Goal: Transaction & Acquisition: Book appointment/travel/reservation

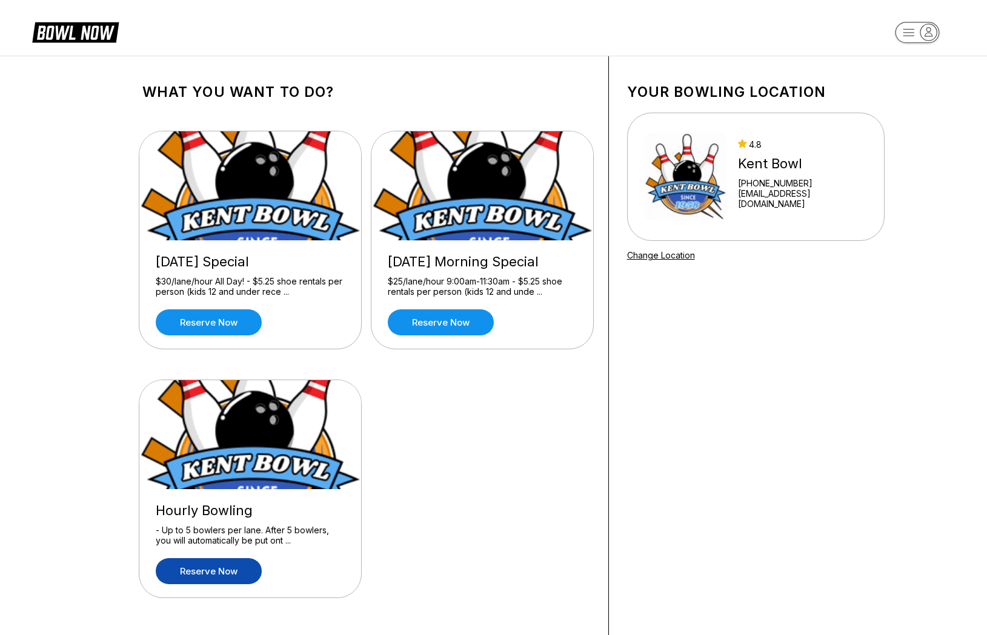
click at [240, 570] on link "Reserve now" at bounding box center [209, 571] width 106 height 26
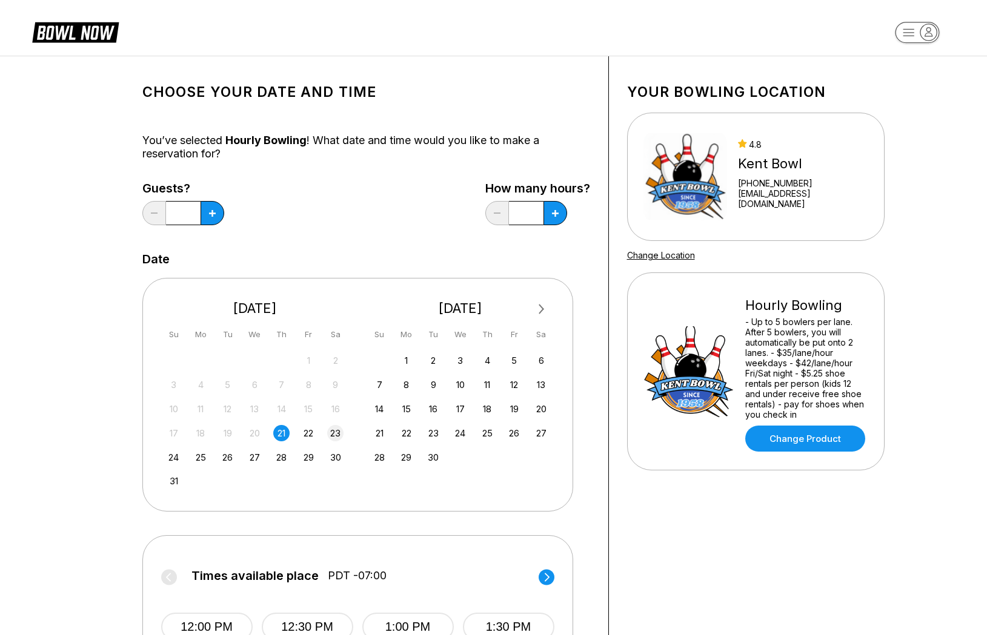
click at [336, 437] on div "23" at bounding box center [335, 433] width 16 height 16
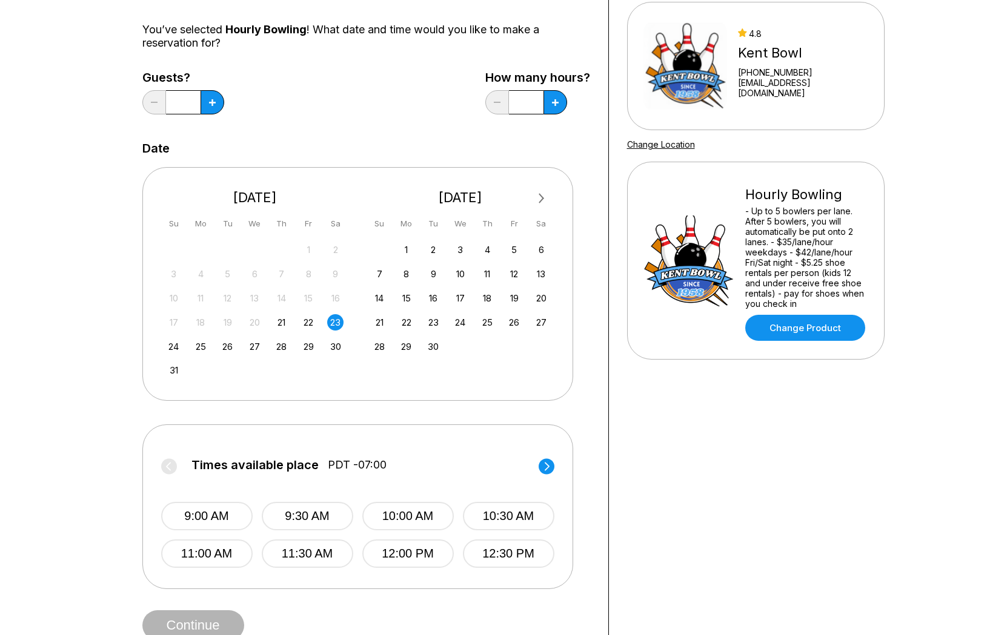
scroll to position [110, 0]
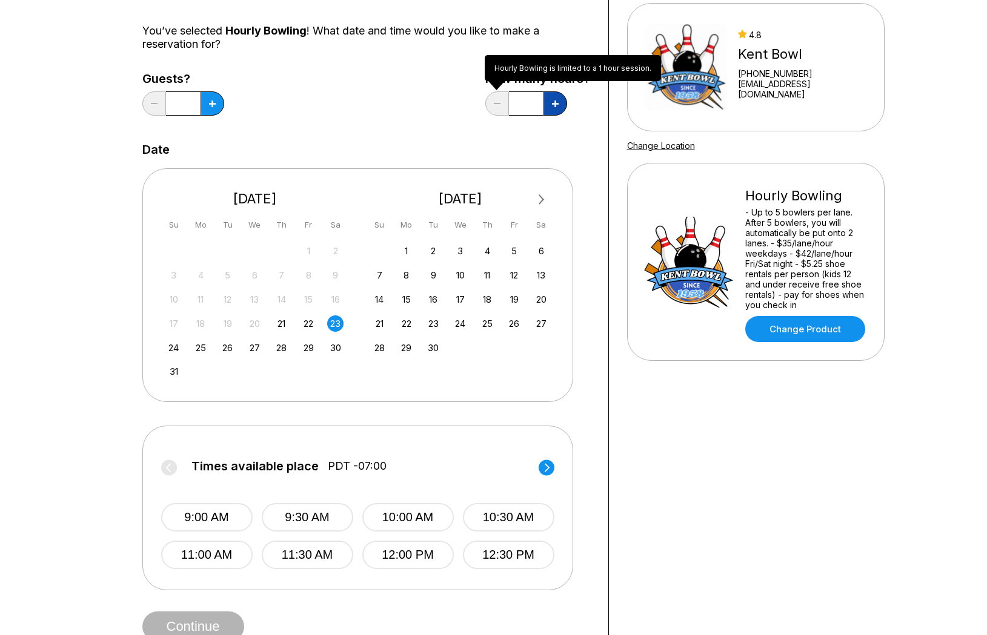
click at [224, 96] on button at bounding box center [212, 103] width 24 height 24
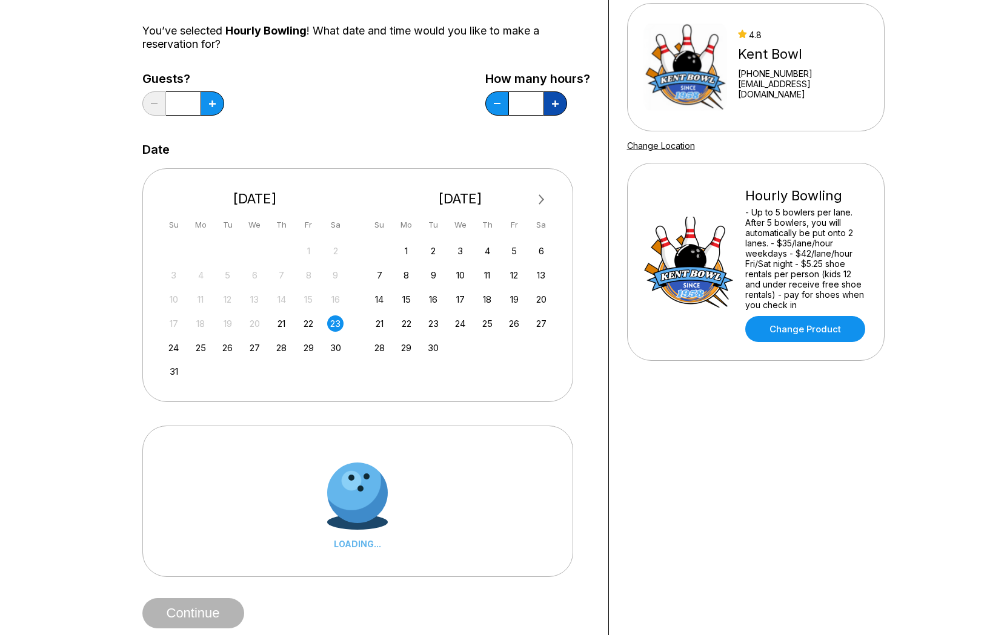
click at [224, 96] on button at bounding box center [212, 103] width 24 height 24
type input "*"
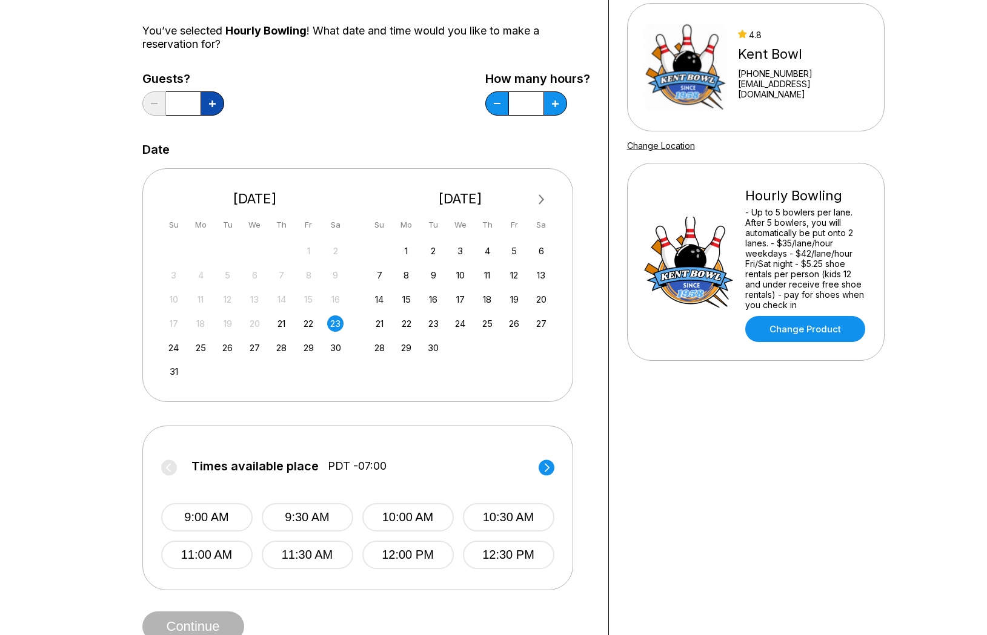
click at [219, 107] on button at bounding box center [212, 103] width 24 height 24
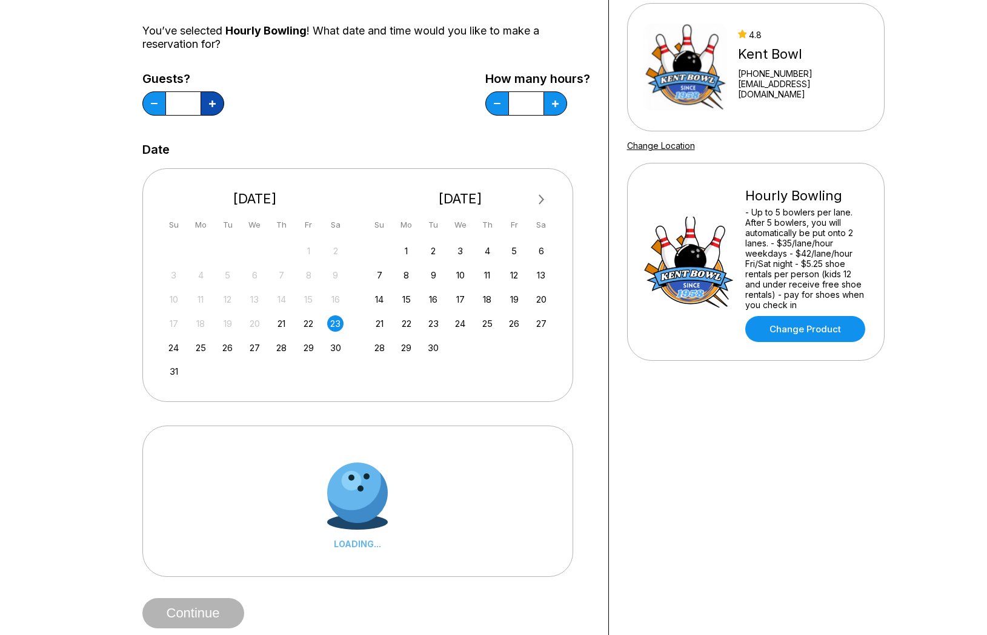
click at [219, 107] on button at bounding box center [212, 103] width 24 height 24
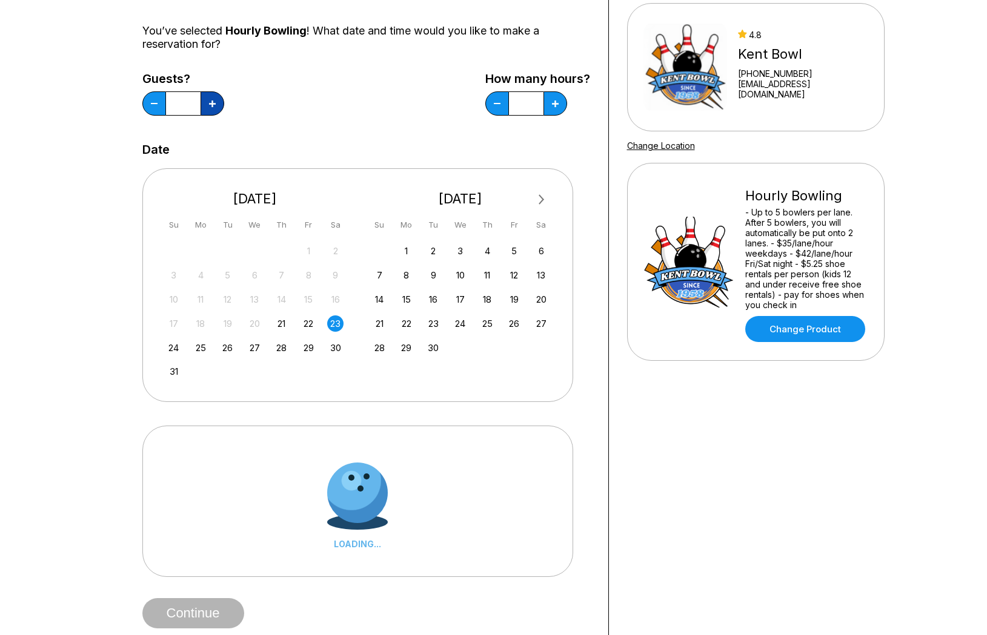
click at [219, 107] on button at bounding box center [212, 103] width 24 height 24
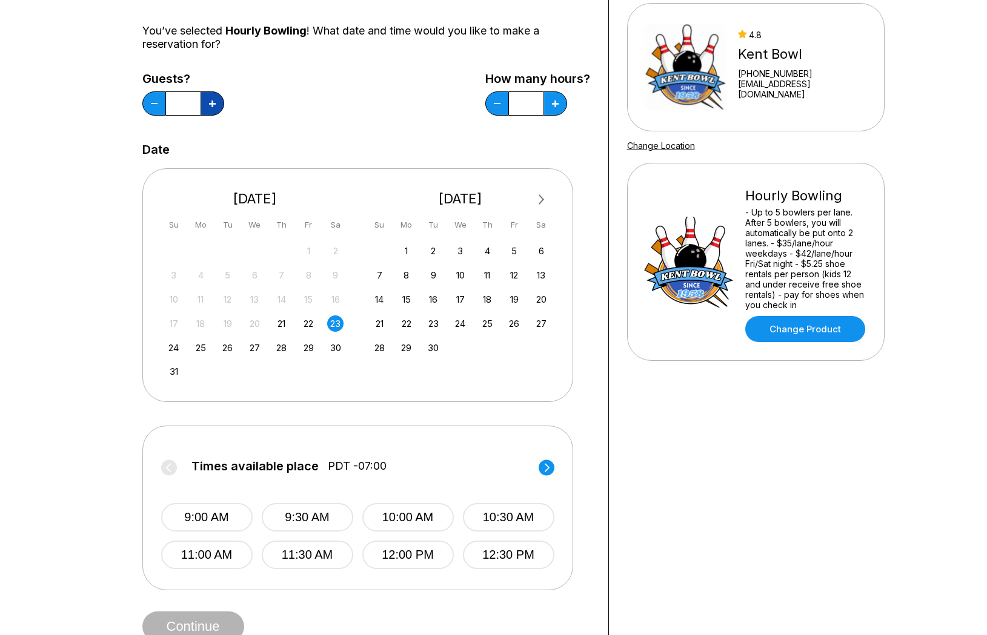
click at [213, 104] on icon at bounding box center [212, 104] width 7 height 7
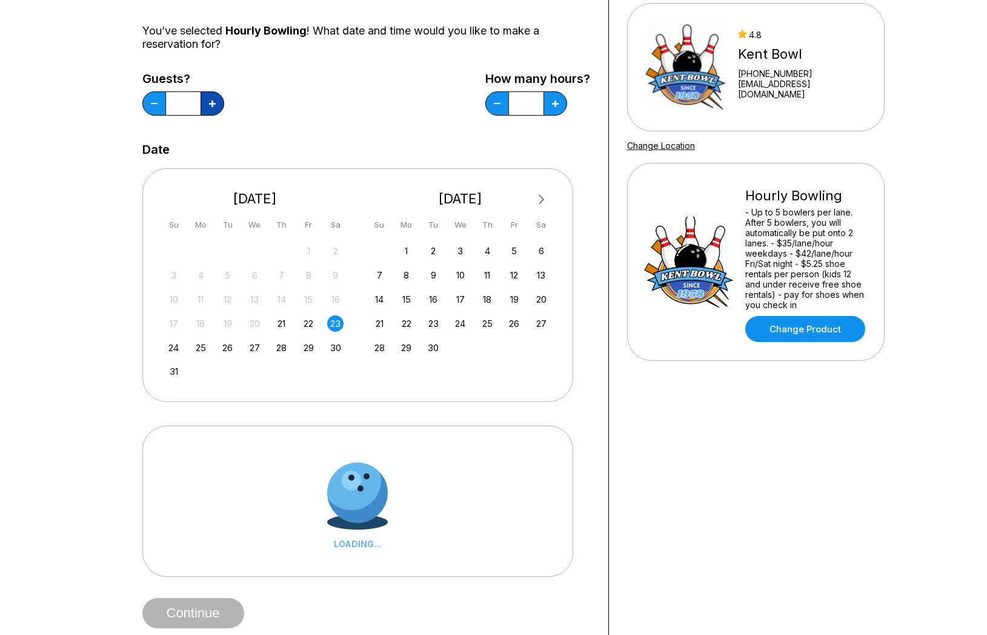
click at [213, 104] on icon at bounding box center [212, 104] width 7 height 7
type input "**"
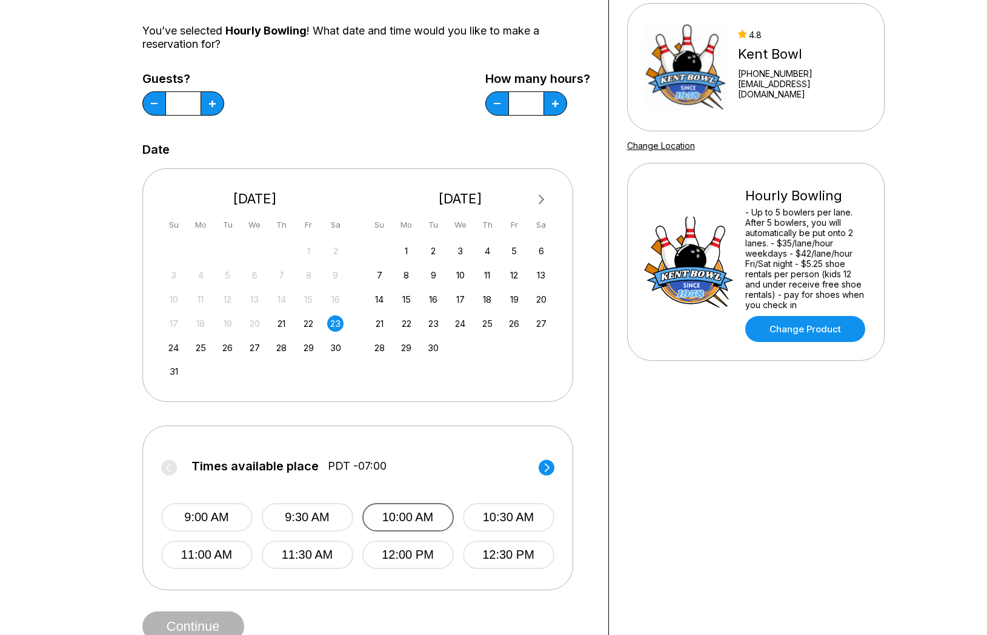
click at [426, 518] on button "10:00 AM" at bounding box center [407, 517] width 91 height 28
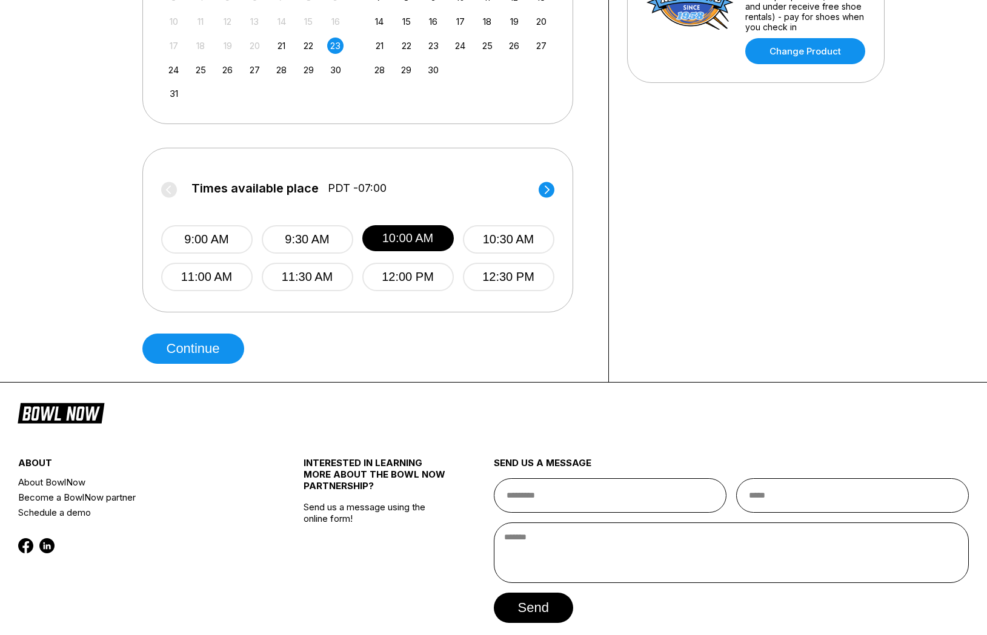
scroll to position [441, 0]
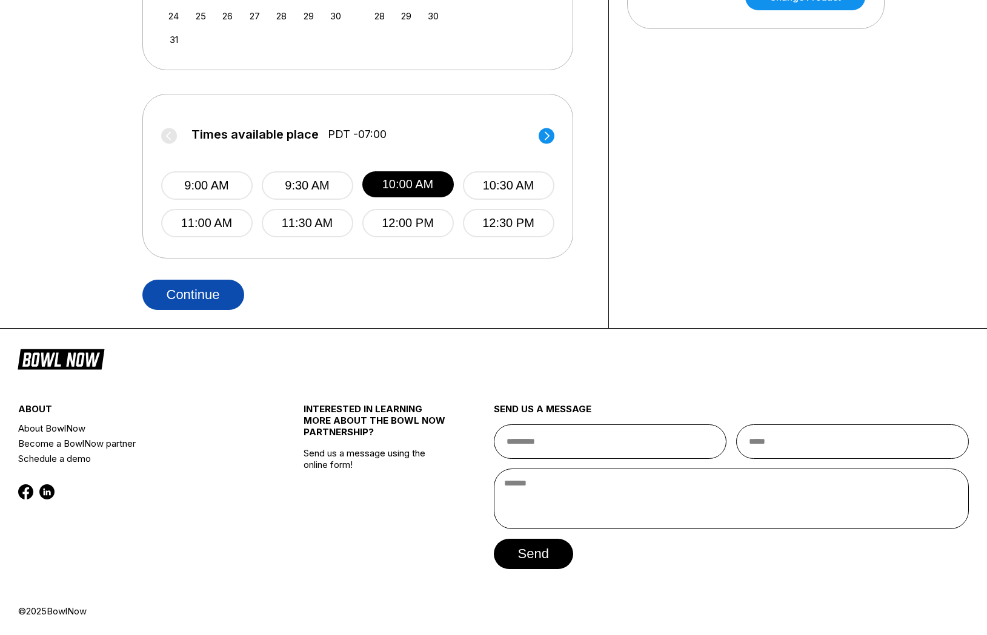
click at [222, 300] on button "Continue" at bounding box center [193, 295] width 102 height 30
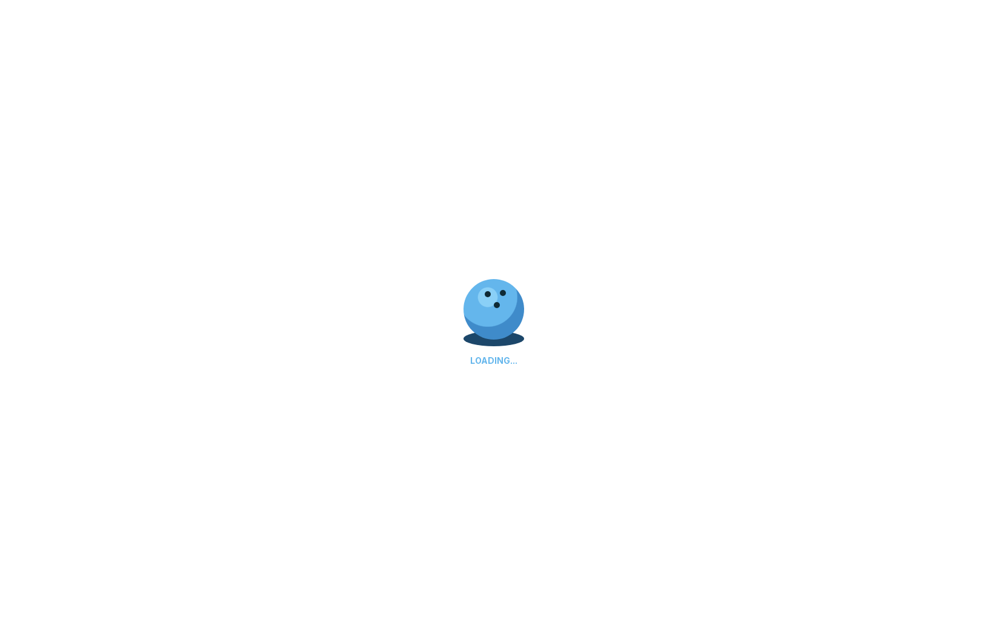
scroll to position [0, 0]
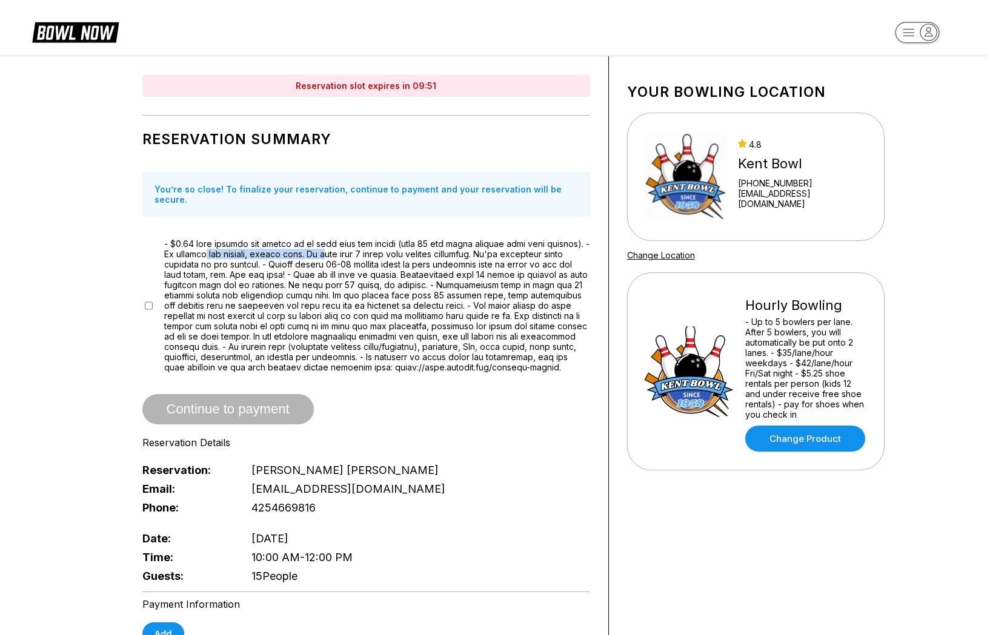
drag, startPoint x: 207, startPoint y: 243, endPoint x: 372, endPoint y: 246, distance: 165.4
click at [357, 242] on span at bounding box center [377, 306] width 426 height 134
click at [444, 277] on span at bounding box center [377, 306] width 426 height 134
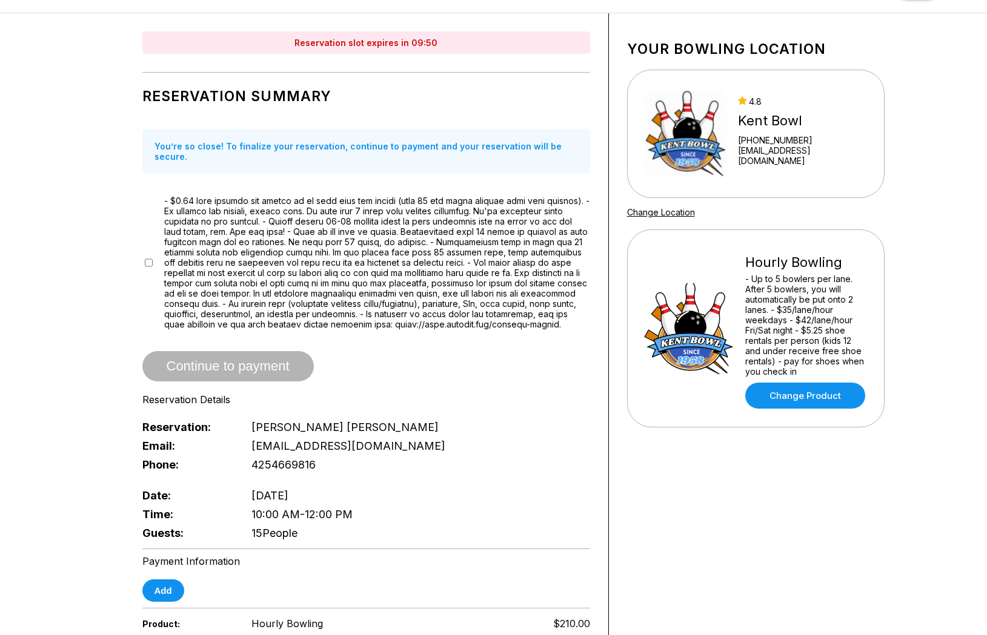
scroll to position [377, 0]
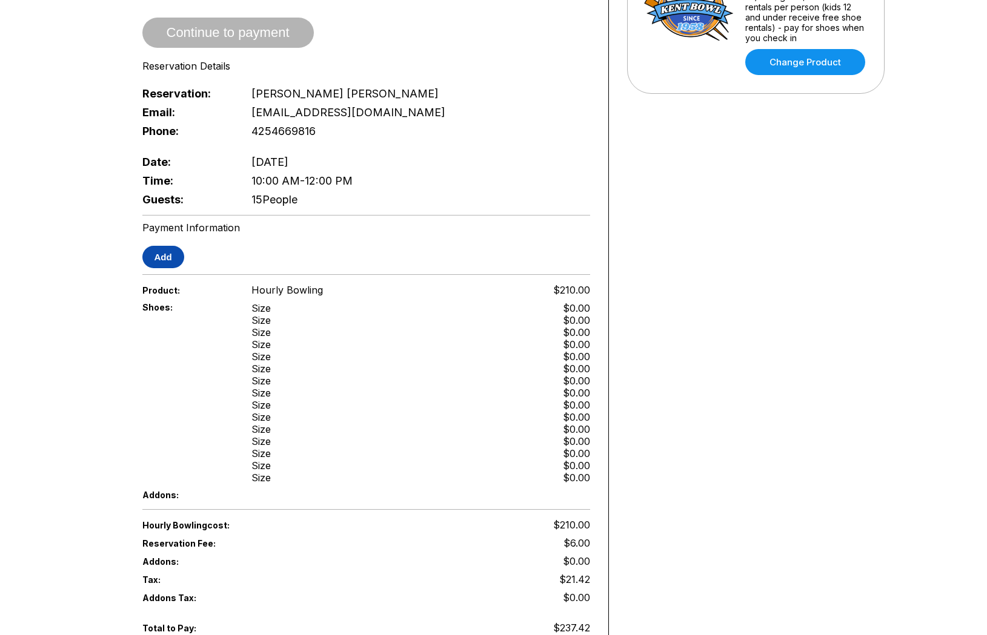
click at [176, 263] on button "Add" at bounding box center [163, 257] width 42 height 22
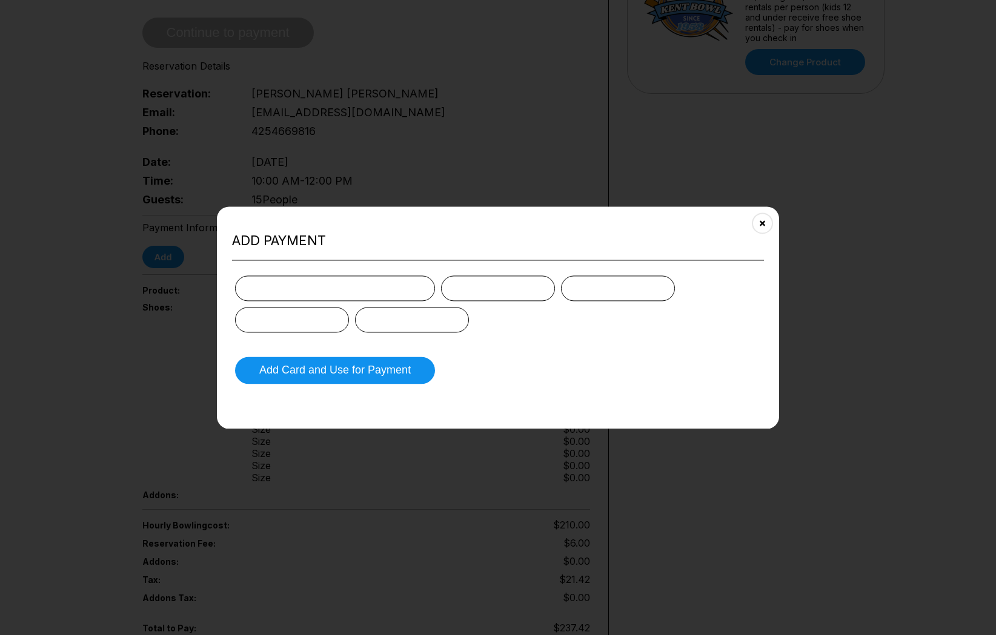
click at [295, 299] on div at bounding box center [335, 288] width 200 height 25
click at [333, 358] on button "Add Card and Use for Payment" at bounding box center [335, 370] width 200 height 27
click at [718, 333] on form "Add Card and Use for Payment" at bounding box center [498, 330] width 532 height 114
click at [329, 374] on button "Add Card and Use for Payment" at bounding box center [335, 370] width 200 height 27
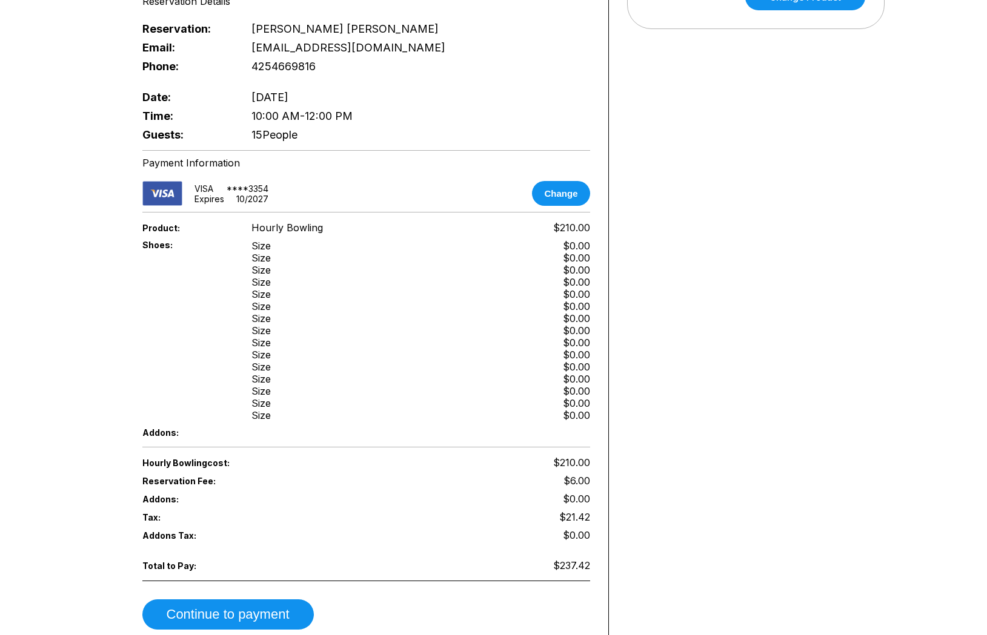
scroll to position [458, 0]
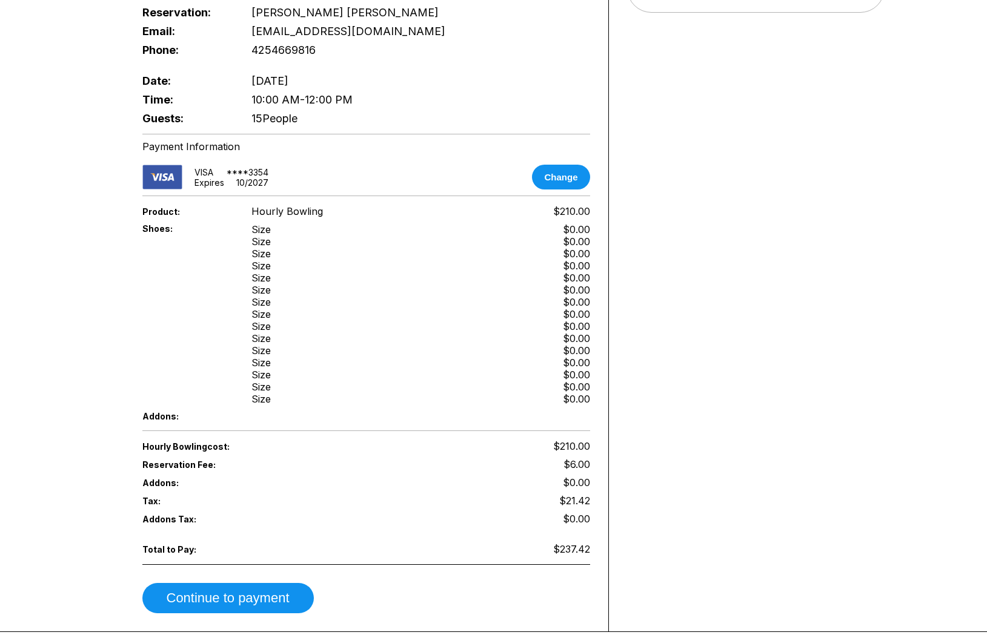
drag, startPoint x: 246, startPoint y: 119, endPoint x: 304, endPoint y: 114, distance: 57.7
click at [304, 114] on div "Guests: 15 People" at bounding box center [366, 118] width 448 height 19
click at [325, 141] on div "Payment Information" at bounding box center [366, 147] width 448 height 12
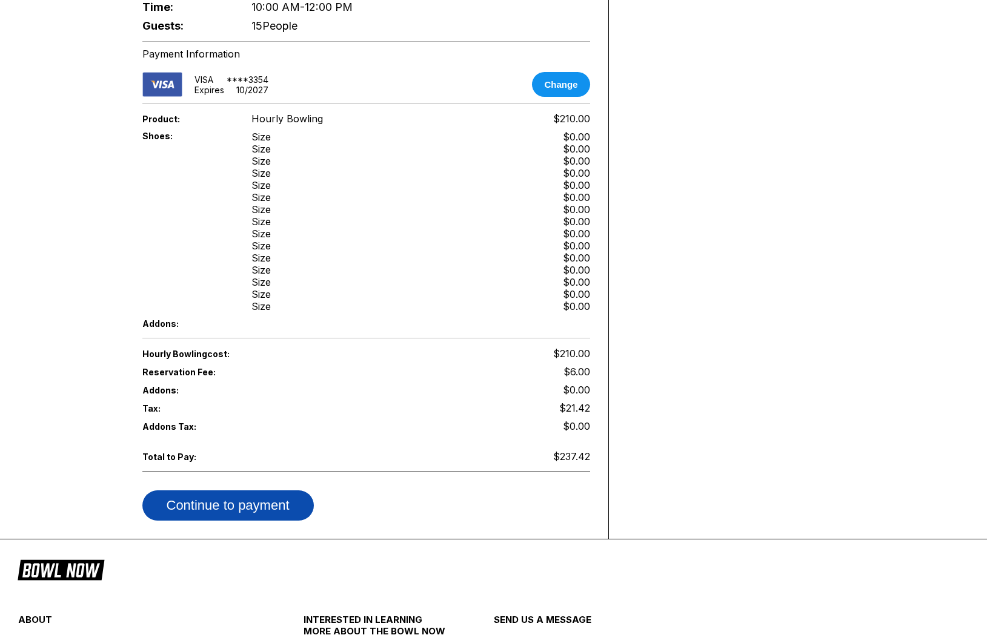
scroll to position [591, 0]
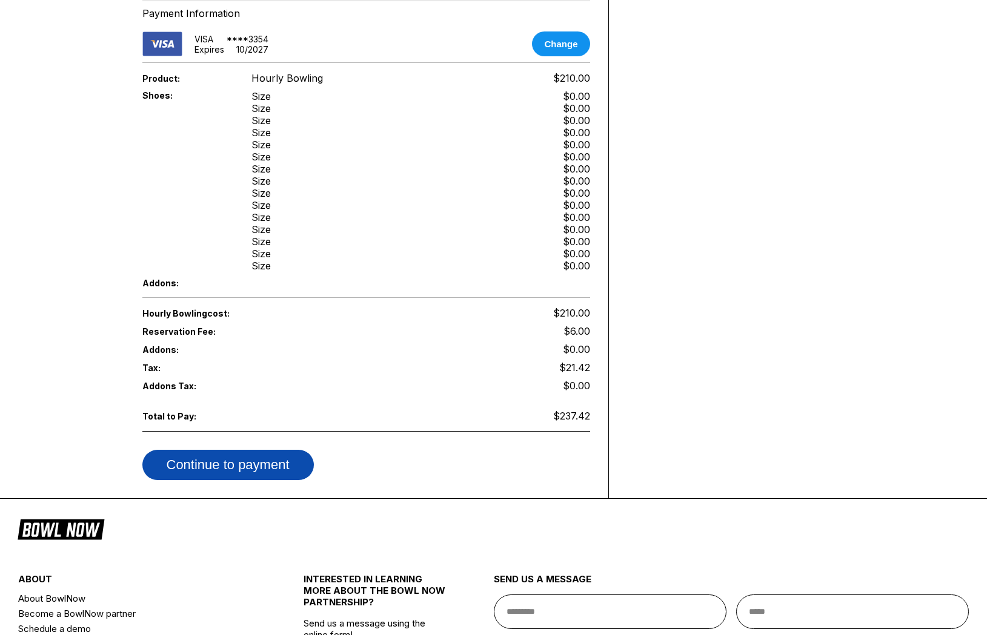
click at [216, 462] on button "Continue to payment" at bounding box center [227, 465] width 171 height 30
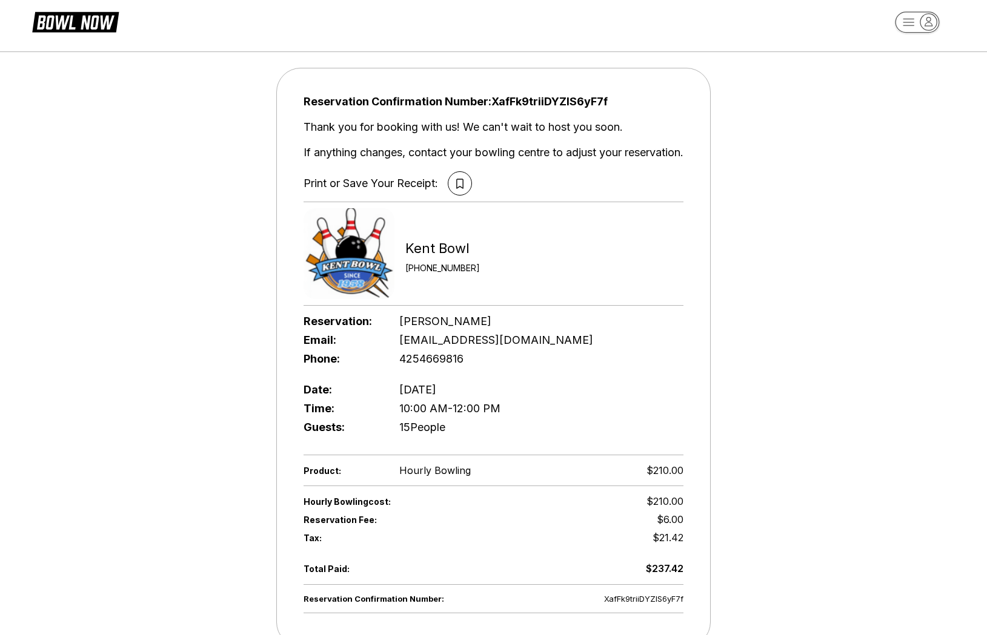
scroll to position [19, 0]
